Goal: Task Accomplishment & Management: Manage account settings

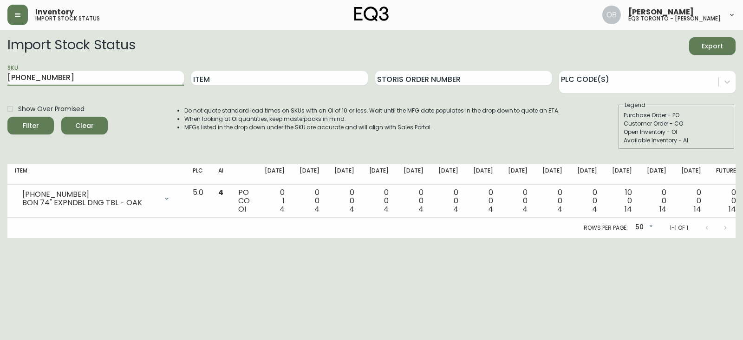
click at [86, 79] on input "[PHONE_NUMBER]" at bounding box center [95, 78] width 177 height 15
type input "2020-100-0-A"
click at [7, 117] on button "Filter" at bounding box center [30, 126] width 46 height 18
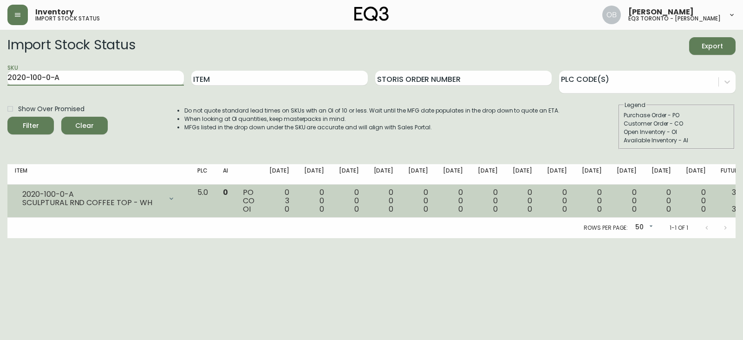
click at [57, 200] on div "SCULPTURAL RND COFFEE TOP - WH" at bounding box center [92, 202] width 140 height 8
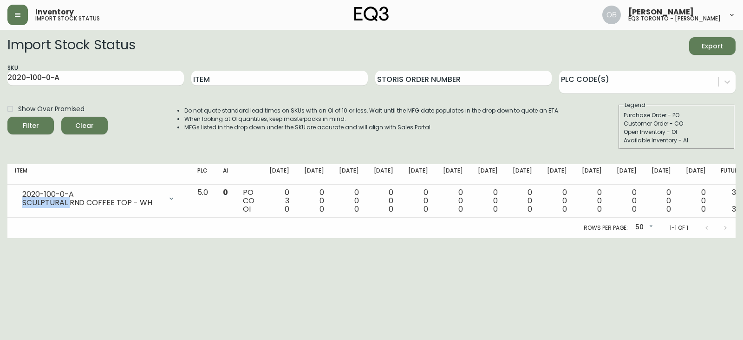
copy div "SCULPTURAL"
click at [110, 79] on input "2020-100-0-A" at bounding box center [95, 78] width 177 height 15
click at [82, 131] on span "Clear" at bounding box center [85, 126] width 32 height 12
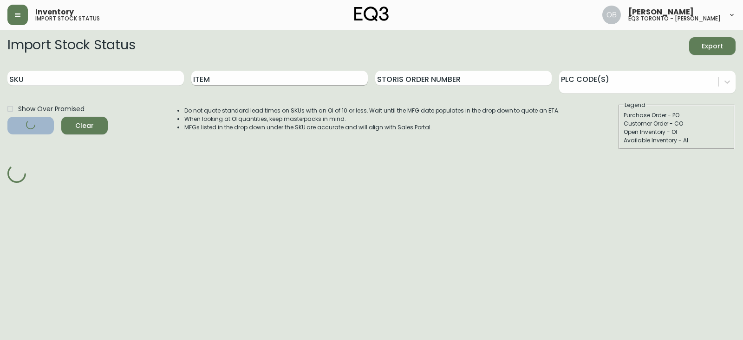
click at [236, 75] on input "Item" at bounding box center [279, 78] width 177 height 15
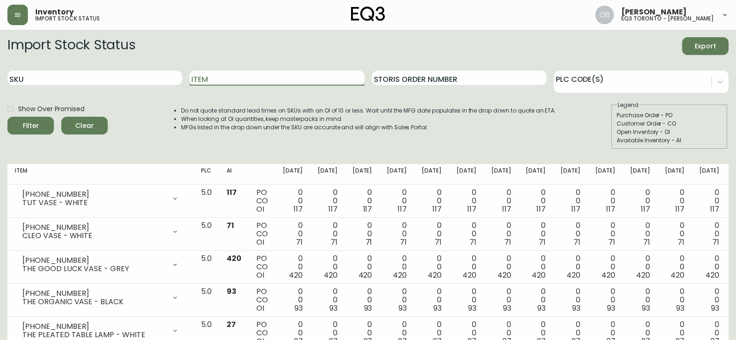
paste input "SCULPTURAL"
type input "SCULPTURAL"
click at [7, 117] on button "Filter" at bounding box center [30, 126] width 46 height 18
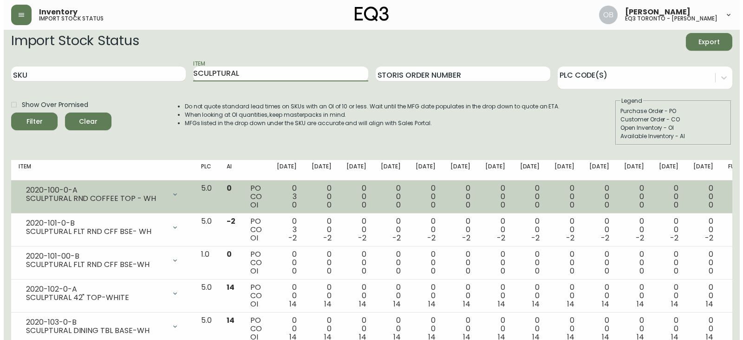
scroll to position [3, 0]
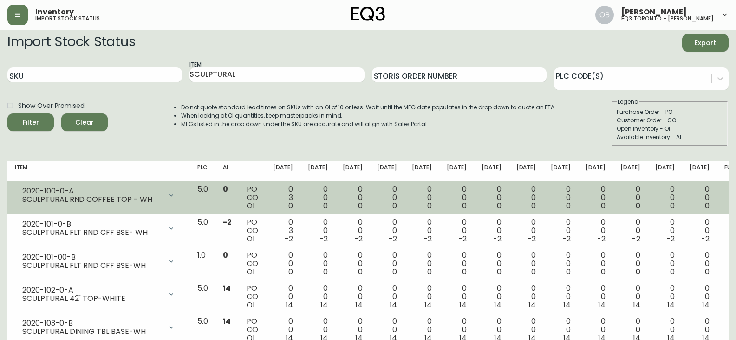
click at [297, 142] on div "Do not quote standard lead times on SKUs with an OI of 10 or less. Wait until t…" at bounding box center [360, 122] width 394 height 48
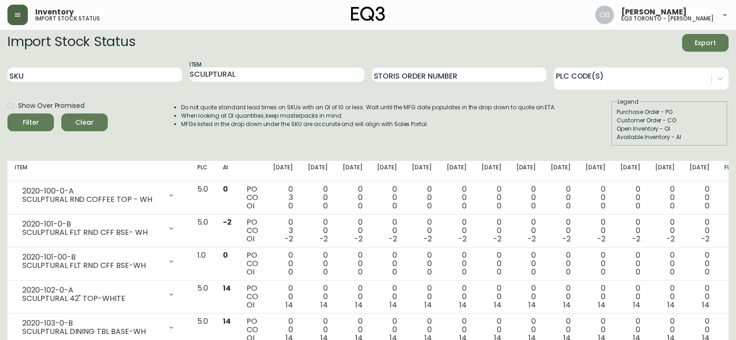
click at [21, 14] on icon "button" at bounding box center [17, 14] width 7 height 7
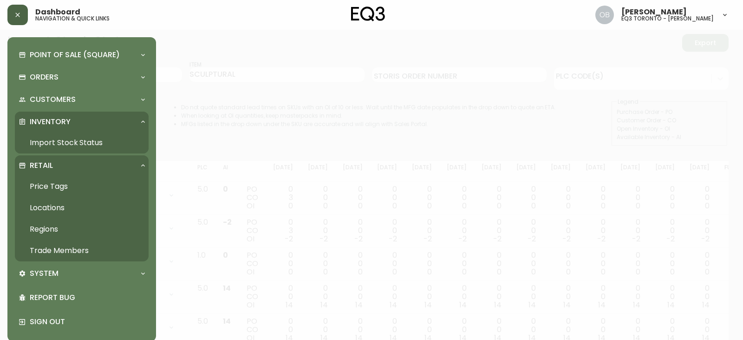
scroll to position [4, 0]
click at [54, 245] on link "Trade Members" at bounding box center [82, 250] width 134 height 21
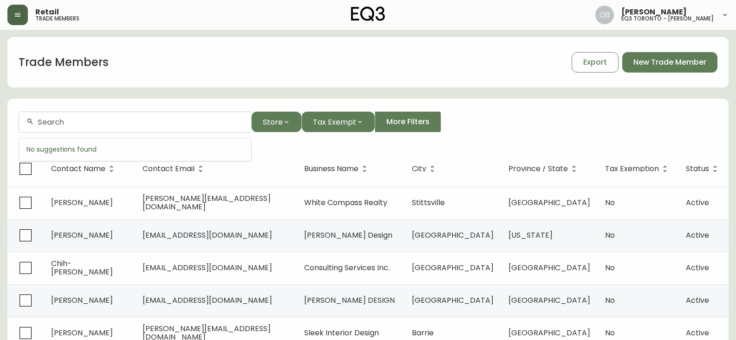
click at [106, 120] on input "text" at bounding box center [141, 122] width 206 height 9
click at [49, 122] on input "studio [PERSON_NAME]" at bounding box center [141, 122] width 206 height 9
click at [92, 173] on span "[PERSON_NAME]" at bounding box center [123, 171] width 62 height 11
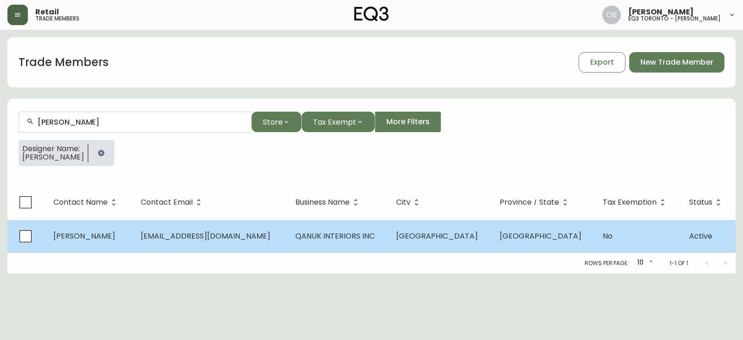
type input "[PERSON_NAME]"
click at [288, 242] on td "QANUK INTERIORS INC" at bounding box center [338, 236] width 101 height 33
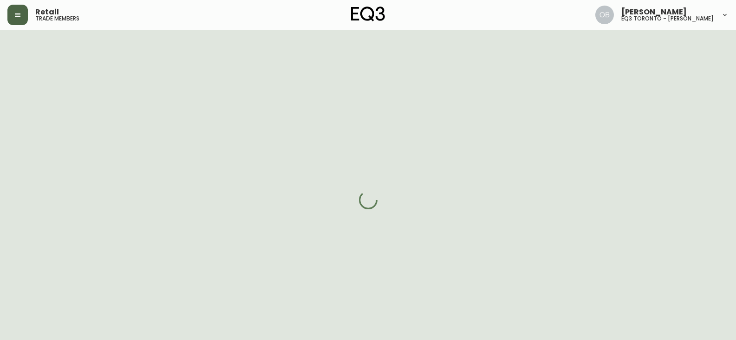
select select "ON"
select select "CA"
select select "CA_EN"
select select "Other"
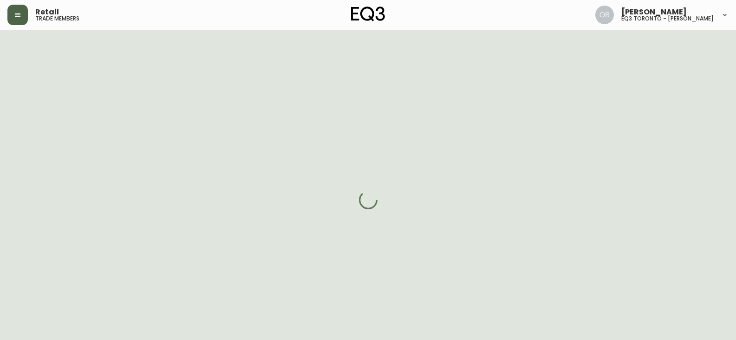
select select "false"
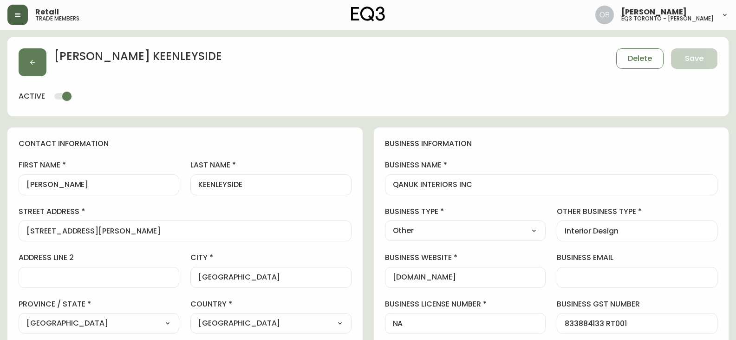
type input "EQ3 Toronto - King"
select select "cjw10z96r007p6gs0hn5531do"
drag, startPoint x: 485, startPoint y: 184, endPoint x: 360, endPoint y: 187, distance: 124.1
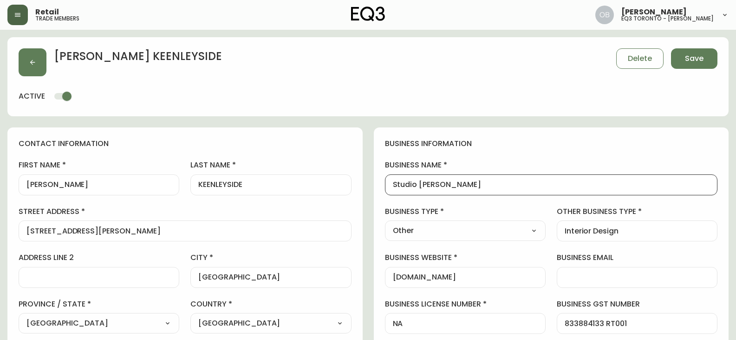
type input "Studio [PERSON_NAME]"
click at [376, 164] on div "business information business name Studio [PERSON_NAME] business type Other Sel…" at bounding box center [551, 281] width 355 height 309
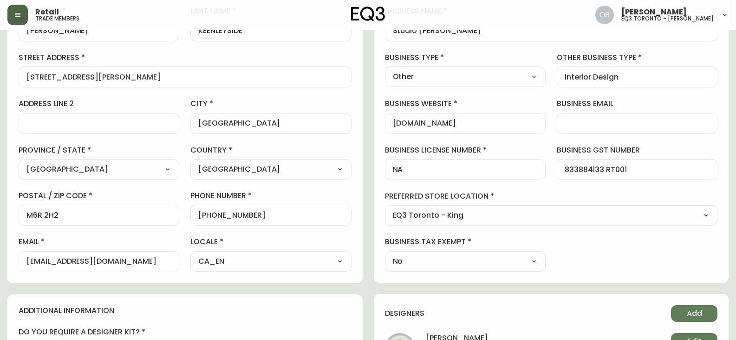
scroll to position [372, 0]
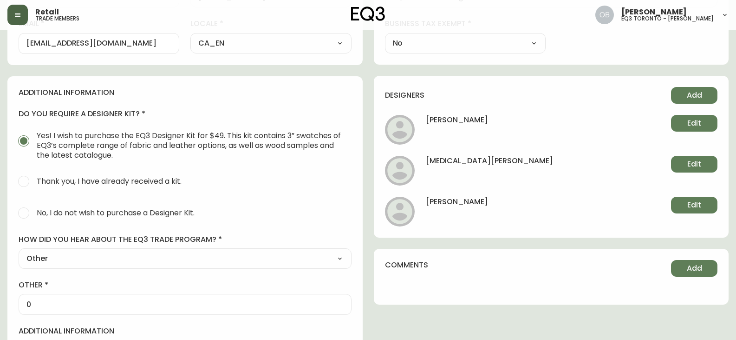
click at [447, 199] on h4 "[PERSON_NAME]" at bounding box center [457, 204] width 62 height 17
copy h4 "[PERSON_NAME]"
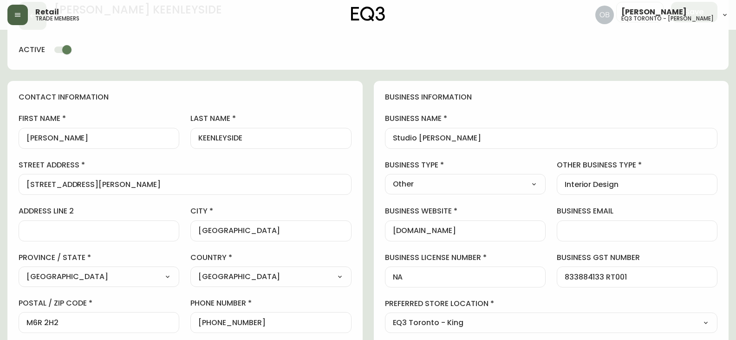
scroll to position [0, 0]
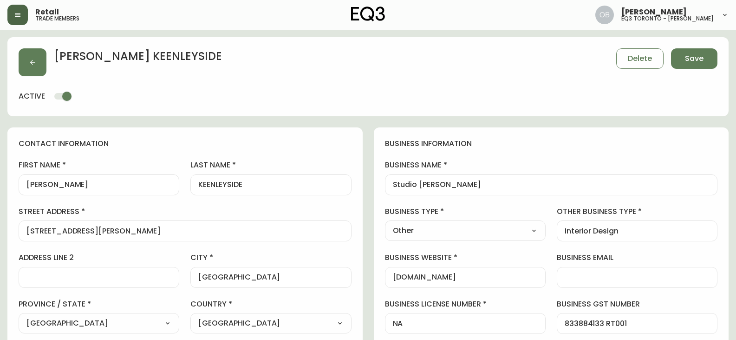
click at [70, 182] on input "[PERSON_NAME]" at bounding box center [98, 184] width 145 height 9
paste input "[PERSON_NAME]"
click at [31, 186] on input "[PERSON_NAME]" at bounding box center [98, 184] width 145 height 9
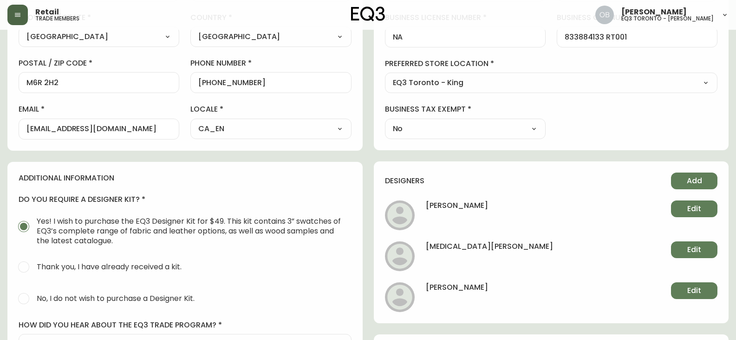
scroll to position [325, 0]
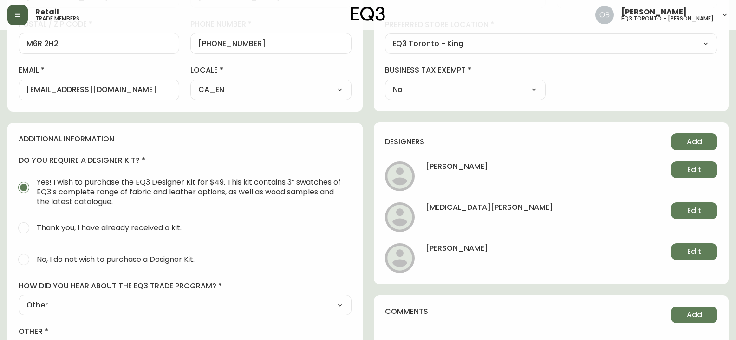
type input "[PERSON_NAME]"
click at [474, 245] on h4 "[PERSON_NAME]" at bounding box center [457, 251] width 62 height 17
copy h4 "[PERSON_NAME]"
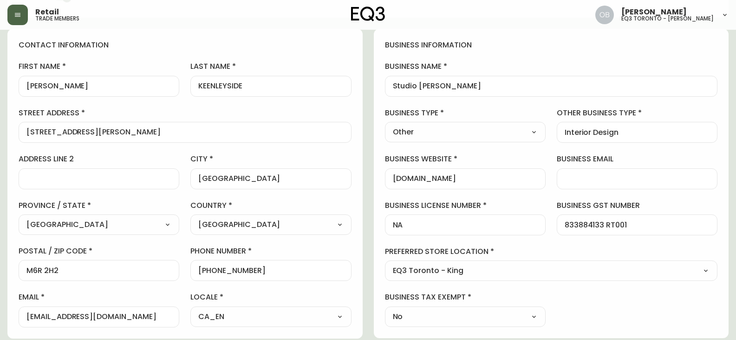
scroll to position [0, 0]
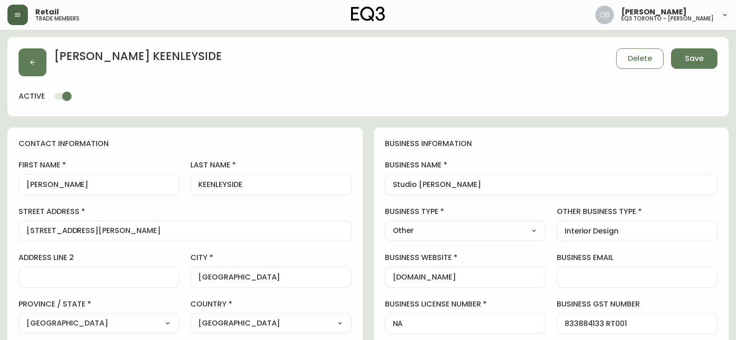
click at [259, 183] on input "KEENLEYSIDE" at bounding box center [270, 184] width 145 height 9
paste input "[PERSON_NAME]"
click at [203, 182] on input "[PERSON_NAME]" at bounding box center [270, 184] width 145 height 9
type input "[PERSON_NAME]"
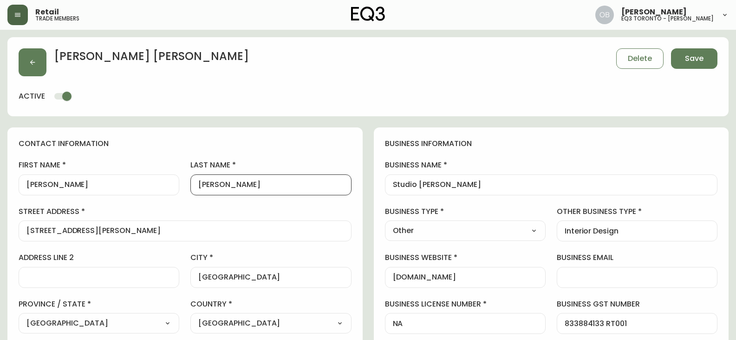
click at [230, 165] on label "last name" at bounding box center [270, 165] width 161 height 10
click at [230, 180] on input "[PERSON_NAME]" at bounding box center [270, 184] width 145 height 9
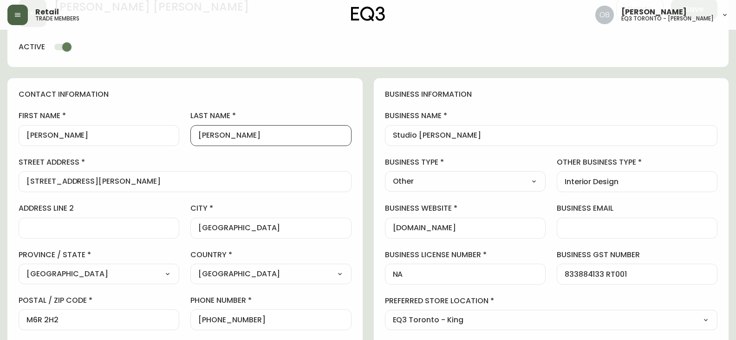
scroll to position [93, 0]
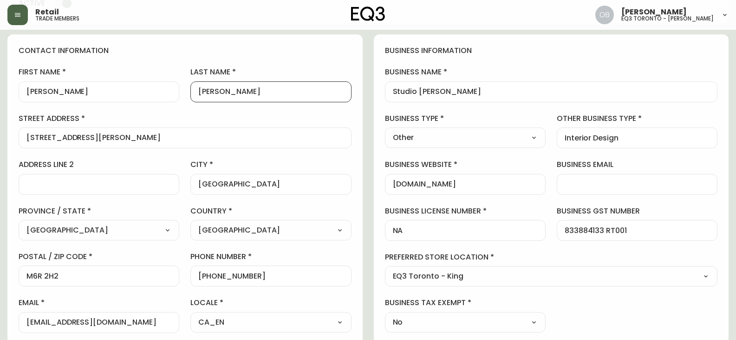
click at [191, 118] on label "street address" at bounding box center [185, 118] width 333 height 10
click at [191, 133] on input "[STREET_ADDRESS][PERSON_NAME]" at bounding box center [184, 137] width 317 height 9
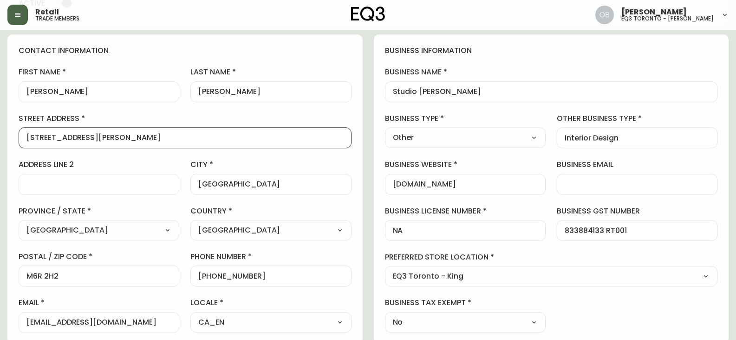
drag, startPoint x: 151, startPoint y: 140, endPoint x: 0, endPoint y: 200, distance: 162.3
click at [0, 194] on main "[PERSON_NAME] Delete Save active contact information first name [PERSON_NAME] l…" at bounding box center [368, 313] width 736 height 752
click at [35, 140] on input "[STREET_ADDRESS]" at bounding box center [184, 137] width 317 height 9
type input "[STREET_ADDRESS]"
click at [132, 132] on div "[STREET_ADDRESS]" at bounding box center [185, 137] width 333 height 21
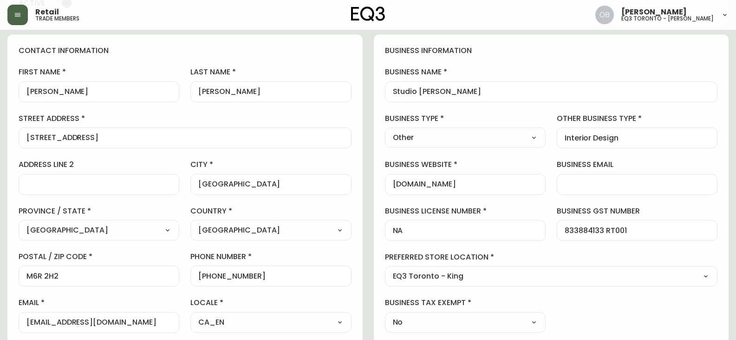
scroll to position [0, 0]
click at [126, 135] on input "[STREET_ADDRESS]" at bounding box center [184, 137] width 317 height 9
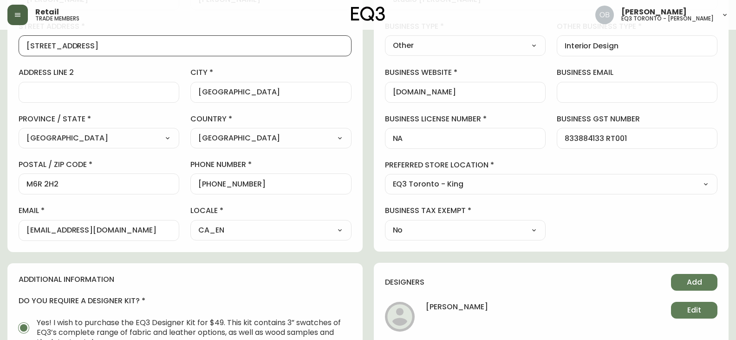
scroll to position [186, 0]
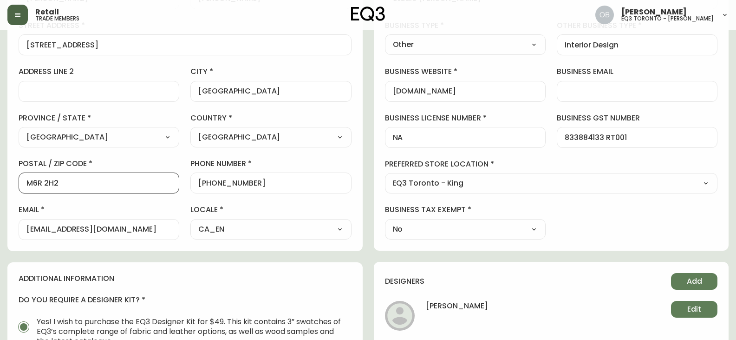
drag, startPoint x: 56, startPoint y: 180, endPoint x: 33, endPoint y: 181, distance: 23.2
click at [33, 181] on input "M6R 2H2" at bounding box center [98, 182] width 145 height 9
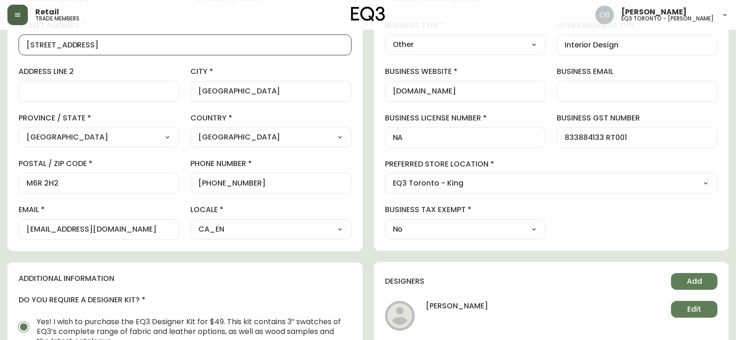
drag, startPoint x: 87, startPoint y: 46, endPoint x: 0, endPoint y: 43, distance: 87.4
click at [0, 43] on main "[PERSON_NAME] Save active contact information first name [PERSON_NAME] last nam…" at bounding box center [368, 220] width 736 height 752
click at [77, 192] on div "M6R 2H2" at bounding box center [99, 182] width 161 height 21
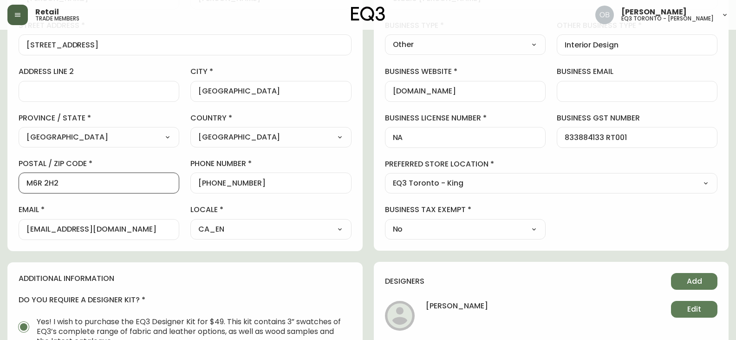
click at [74, 184] on input "M6R 2H2" at bounding box center [98, 182] width 145 height 9
paste input "H 1A3"
type input "M6H 1A3"
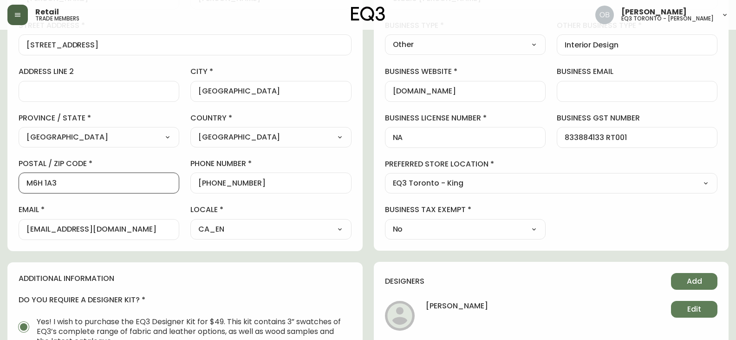
click at [144, 197] on div "first name [PERSON_NAME] last name [PERSON_NAME][GEOGRAPHIC_DATA] address [STRE…" at bounding box center [185, 106] width 333 height 265
drag, startPoint x: 274, startPoint y: 185, endPoint x: 217, endPoint y: 186, distance: 57.2
click at [217, 186] on input "[PHONE_NUMBER]" at bounding box center [270, 182] width 145 height 9
click at [266, 183] on input "[PHONE_NUMBER]" at bounding box center [270, 182] width 145 height 9
drag, startPoint x: 102, startPoint y: 230, endPoint x: 46, endPoint y: 230, distance: 55.7
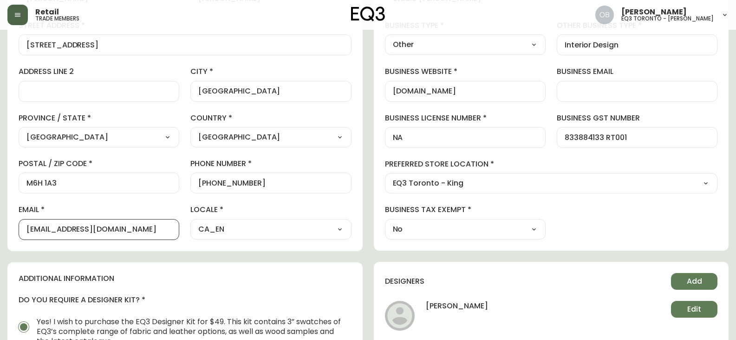
click at [46, 230] on input "[EMAIL_ADDRESS][DOMAIN_NAME]" at bounding box center [98, 229] width 145 height 9
click at [78, 236] on div "[EMAIL_ADDRESS][DOMAIN_NAME]" at bounding box center [99, 229] width 161 height 21
click at [105, 225] on input "[EMAIL_ADDRESS][DOMAIN_NAME]" at bounding box center [98, 229] width 145 height 9
drag, startPoint x: 101, startPoint y: 229, endPoint x: 50, endPoint y: 229, distance: 51.6
click at [50, 229] on input "[EMAIL_ADDRESS][DOMAIN_NAME]" at bounding box center [98, 229] width 145 height 9
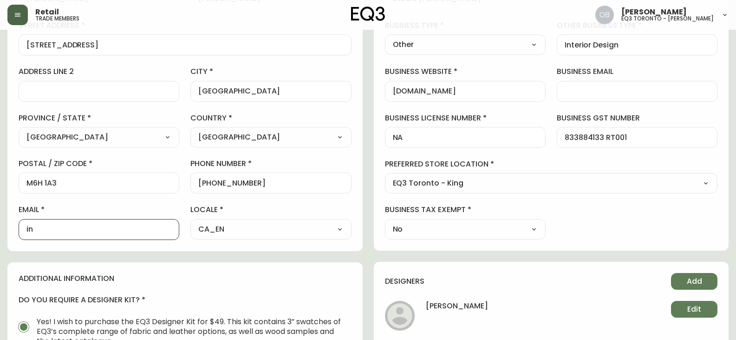
type input "i"
type input "[PERSON_NAME][EMAIL_ADDRESS][PERSON_NAME][DOMAIN_NAME]"
click at [92, 204] on label "email" at bounding box center [99, 209] width 161 height 10
click at [92, 225] on input "[PERSON_NAME][EMAIL_ADDRESS][PERSON_NAME][DOMAIN_NAME]" at bounding box center [98, 229] width 145 height 9
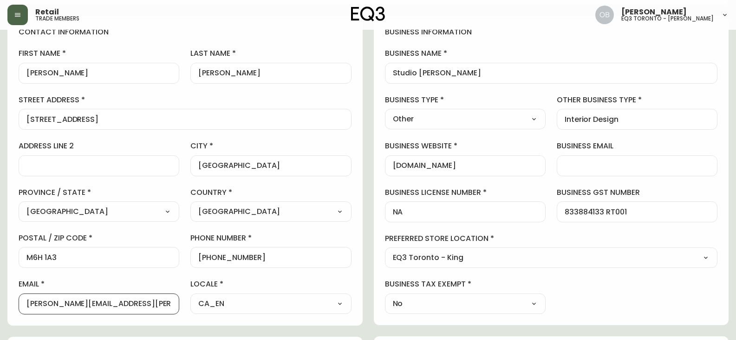
scroll to position [0, 0]
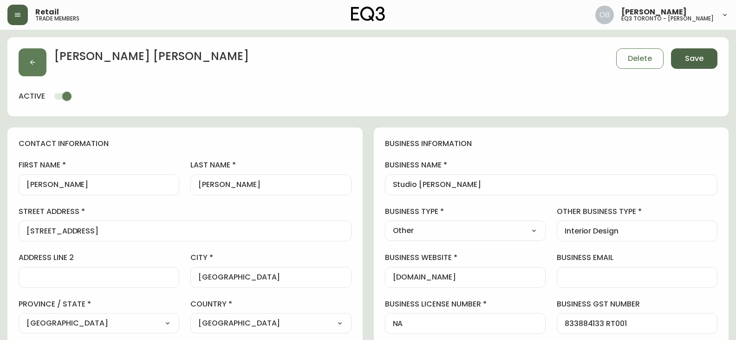
click at [697, 59] on span "Save" at bounding box center [694, 58] width 19 height 10
select select
type input "Other"
select select "Other"
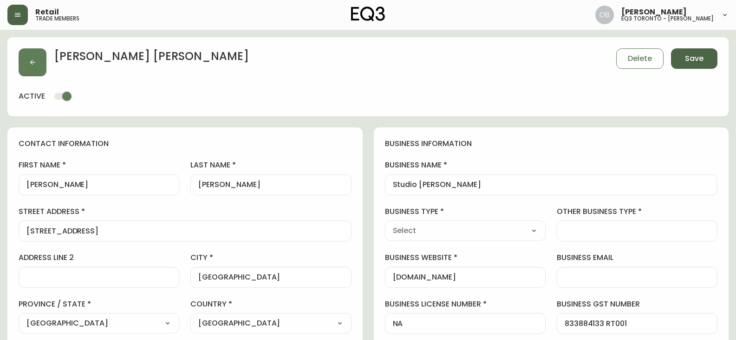
type input "Other"
select select "Other"
type input "Interior Design"
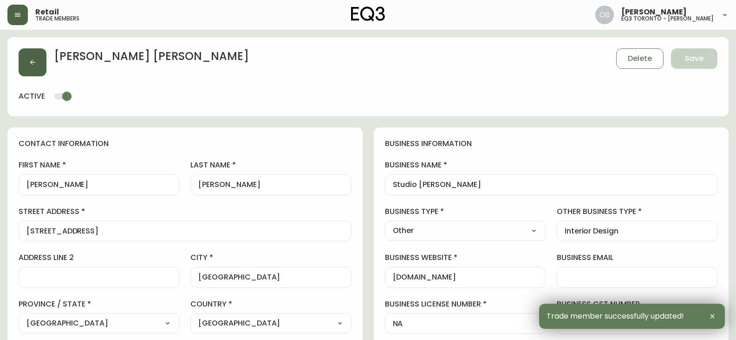
click at [36, 59] on icon "button" at bounding box center [32, 62] width 7 height 7
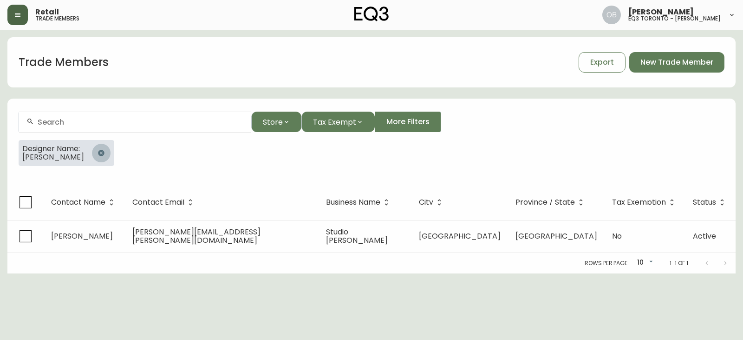
click at [104, 157] on button "button" at bounding box center [101, 153] width 19 height 19
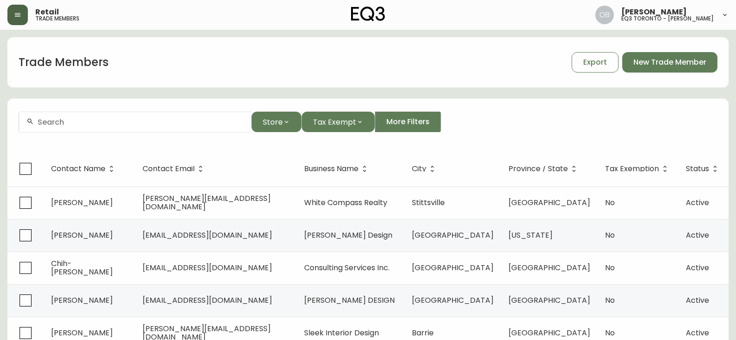
click at [115, 128] on div at bounding box center [135, 121] width 232 height 21
click at [39, 119] on input "konoir" at bounding box center [141, 122] width 206 height 9
click at [46, 125] on input "konoir" at bounding box center [141, 122] width 206 height 9
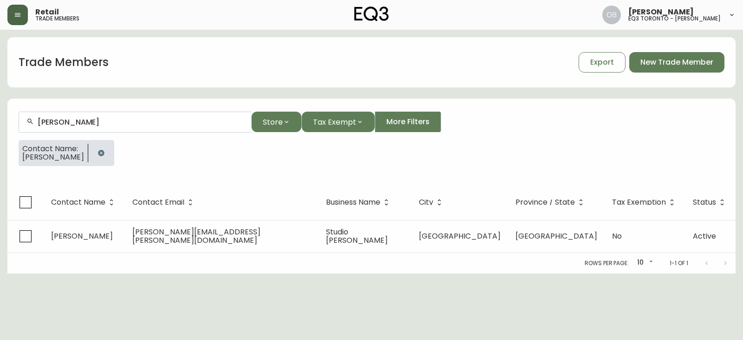
drag, startPoint x: 90, startPoint y: 151, endPoint x: 93, endPoint y: 131, distance: 19.8
click at [92, 151] on button "button" at bounding box center [101, 153] width 19 height 19
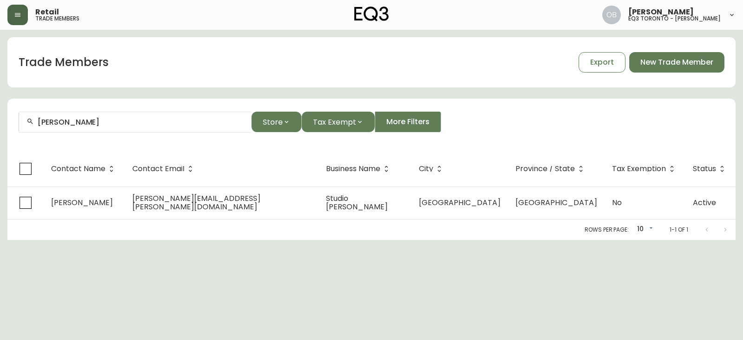
click at [97, 113] on div "[PERSON_NAME]" at bounding box center [135, 121] width 232 height 21
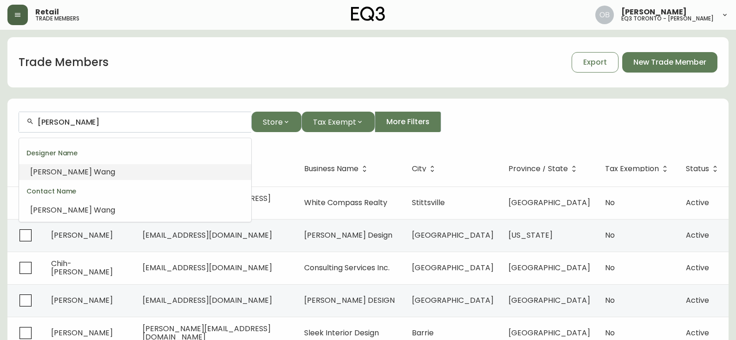
click at [63, 179] on li "[PERSON_NAME] ng" at bounding box center [135, 172] width 232 height 16
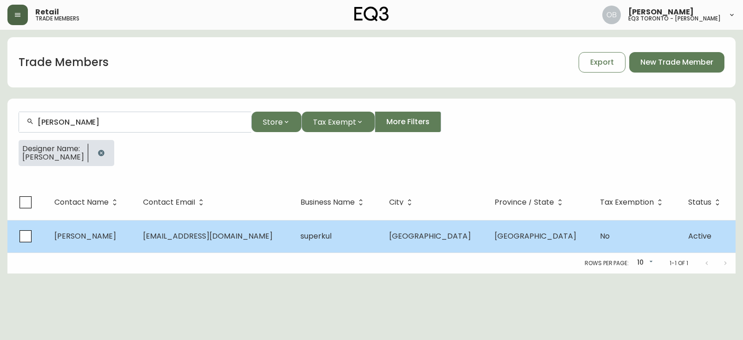
type input "[PERSON_NAME]"
click at [120, 240] on td "[PERSON_NAME]" at bounding box center [91, 236] width 89 height 33
select select "ON"
select select "CA"
select select "CA_EN"
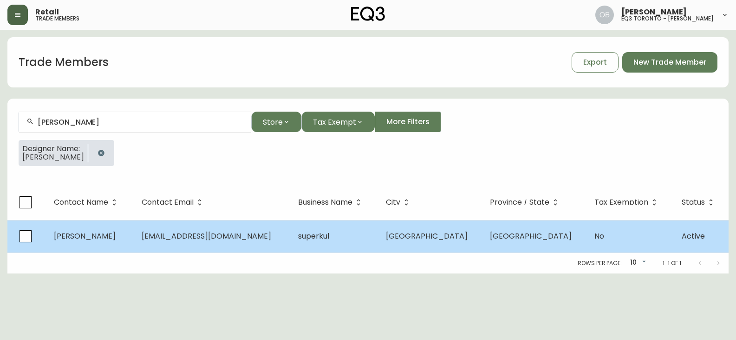
select select "Other"
select select "false"
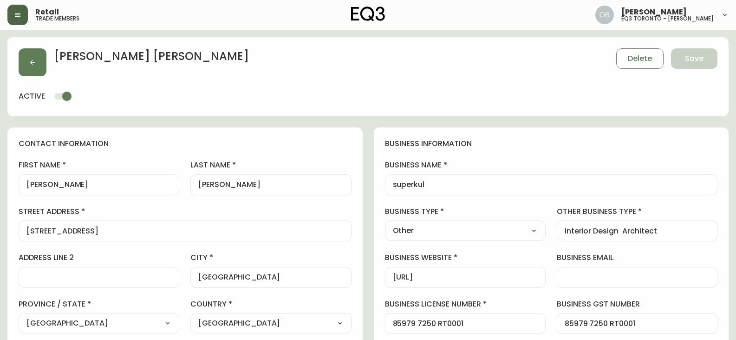
type input "EQ3 [GEOGRAPHIC_DATA] - [PERSON_NAME]"
select select "cjw10z96s008u6gs0ccm7hd19"
